Goal: Task Accomplishment & Management: Manage account settings

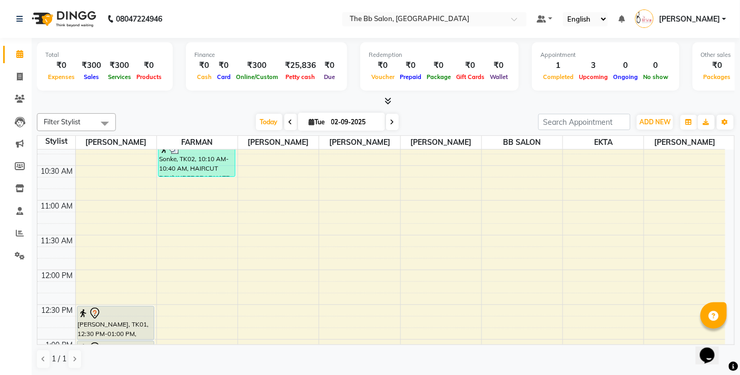
scroll to position [175, 0]
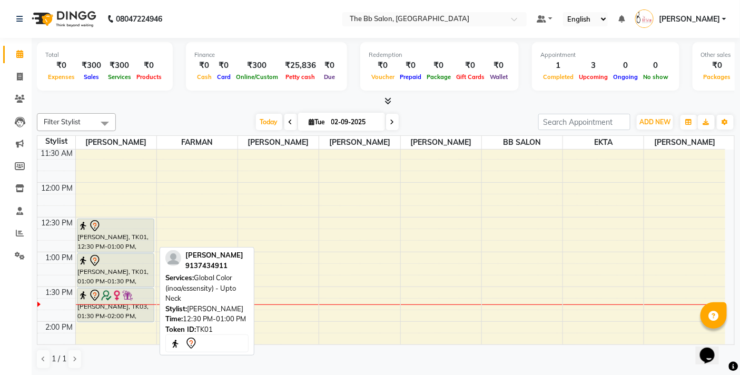
click at [106, 238] on div "[PERSON_NAME], TK01, 12:30 PM-01:00 PM, Global Color (inoa/essensity) - Upto Ne…" at bounding box center [115, 235] width 76 height 33
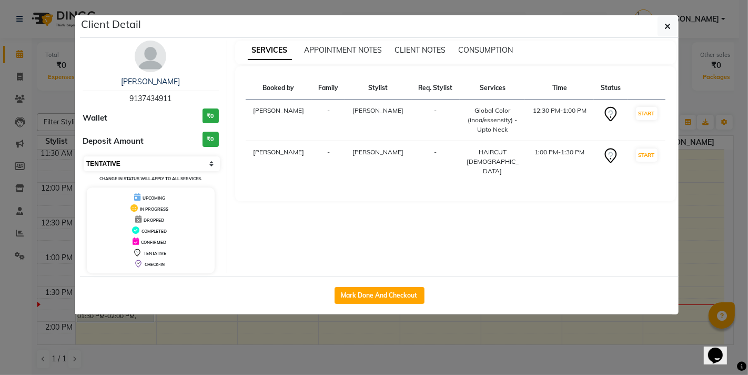
click at [213, 161] on select "Select IN SERVICE CONFIRMED TENTATIVE CHECK IN MARK DONE DROPPED UPCOMING" at bounding box center [152, 163] width 136 height 15
select select "8"
click at [84, 156] on select "Select IN SERVICE CONFIRMED TENTATIVE CHECK IN MARK DONE DROPPED UPCOMING" at bounding box center [152, 163] width 136 height 15
click at [498, 341] on ngb-modal-window "Client Detail MRS ROY 9137434911 Wallet ₹0 Deposit Amount ₹0 Select IN SERVICE …" at bounding box center [374, 187] width 748 height 375
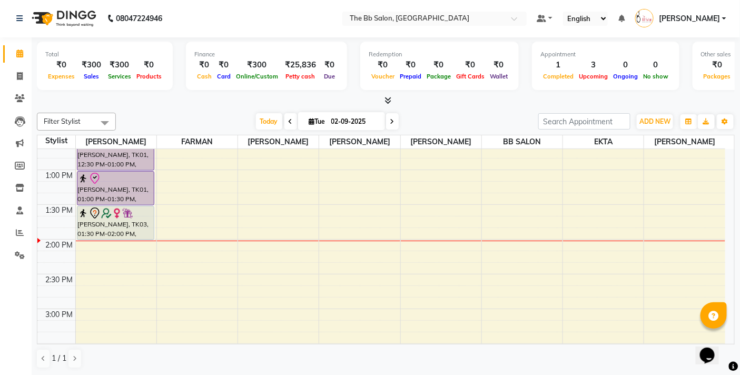
scroll to position [292, 0]
